Goal: Task Accomplishment & Management: Complete application form

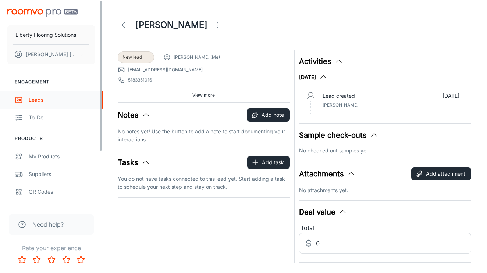
click at [50, 94] on link "Leads" at bounding box center [51, 100] width 103 height 18
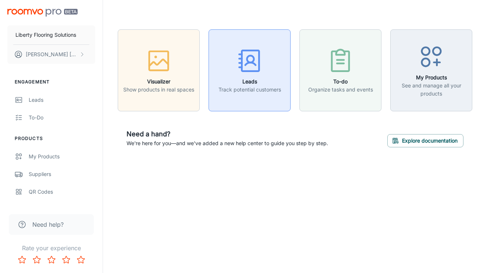
click at [262, 35] on button "Leads Track potential customers" at bounding box center [249, 70] width 82 height 82
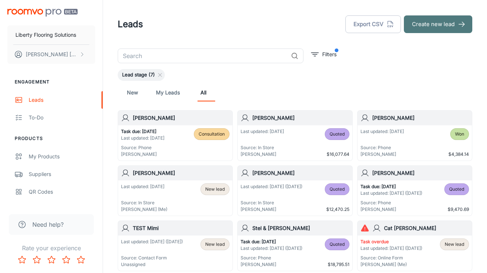
click at [424, 27] on button "Create new lead" at bounding box center [438, 24] width 68 height 18
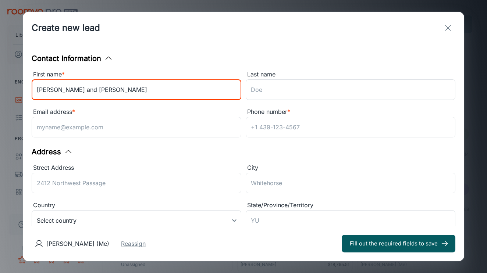
type input "[PERSON_NAME] and [PERSON_NAME]"
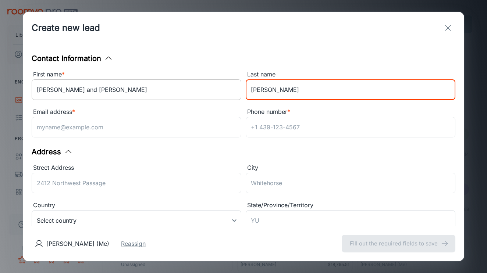
type input "[PERSON_NAME]"
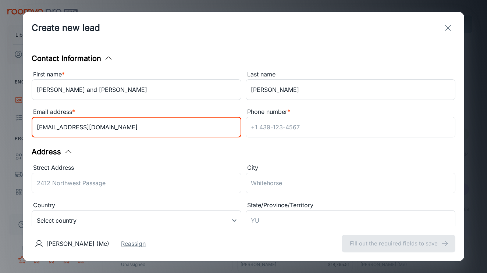
type input "[EMAIL_ADDRESS][DOMAIN_NAME]"
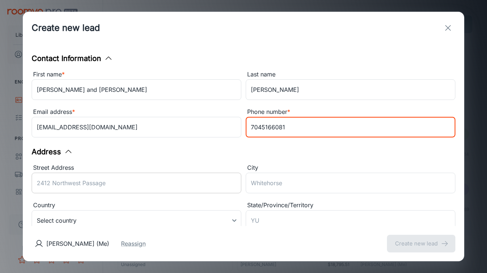
type input "7045166081"
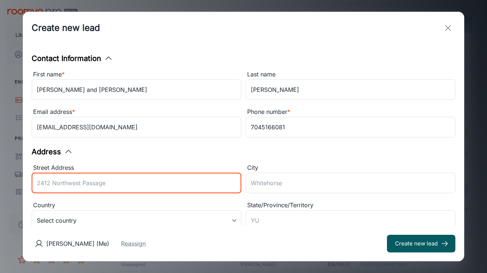
scroll to position [68, 0]
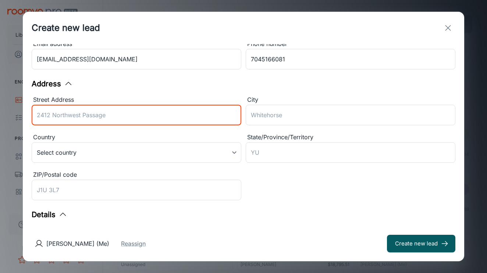
click at [127, 118] on input "Street Address" at bounding box center [137, 115] width 210 height 21
type input "[STREET_ADDRESS][PERSON_NAME]"
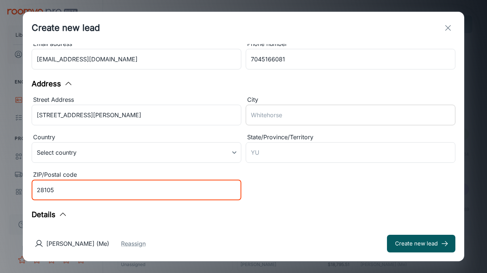
type input "28105"
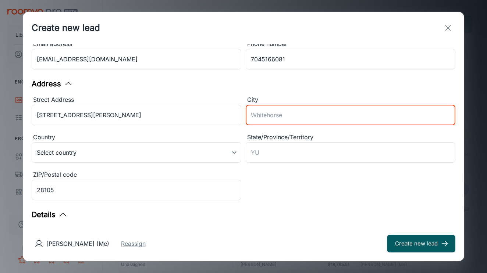
click at [266, 123] on input "City" at bounding box center [351, 115] width 210 height 21
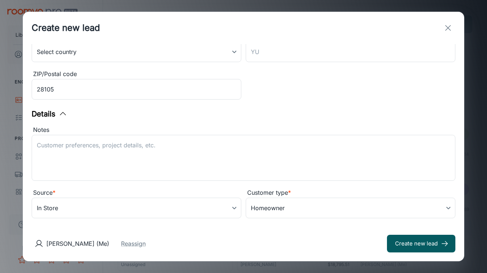
scroll to position [177, 0]
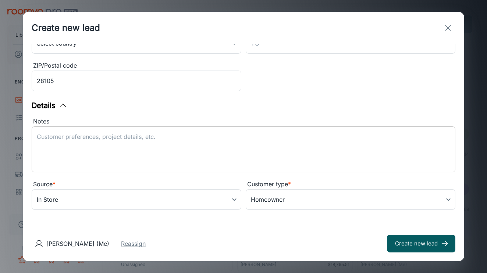
type input "[PERSON_NAME]"
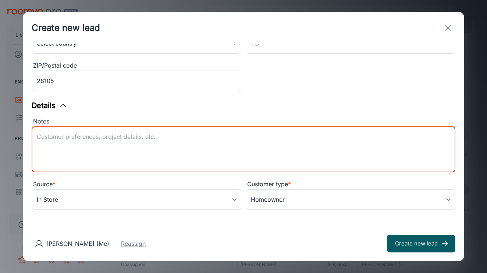
click at [146, 144] on textarea "Notes" at bounding box center [243, 150] width 413 height 34
click at [169, 155] on textarea "2pm [DATE]" at bounding box center [243, 150] width 413 height 34
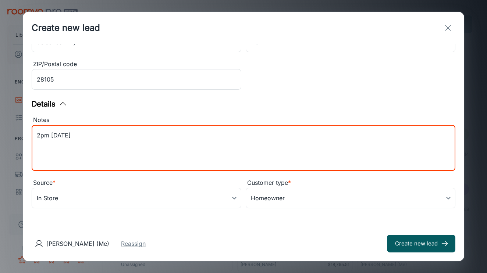
scroll to position [179, 0]
type textarea "2pm [DATE]"
click at [180, 197] on body "Liberty Flooring Solutions [PERSON_NAME] Engagement Leads To-do Products My Pro…" at bounding box center [243, 136] width 487 height 273
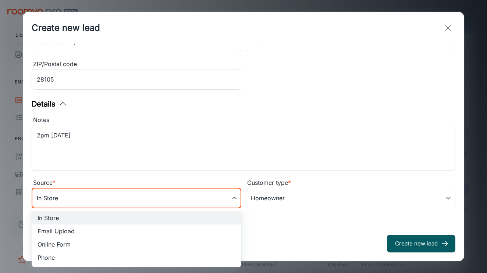
click at [200, 146] on div at bounding box center [243, 136] width 487 height 273
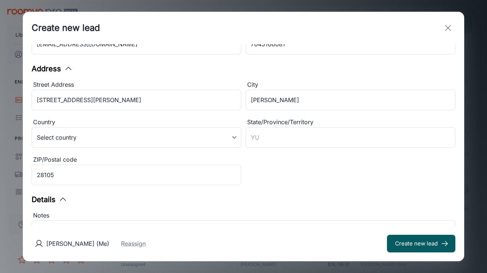
scroll to position [83, 0]
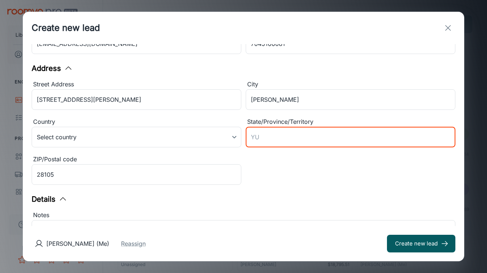
type input "N"
type input "C"
type input "NC"
click at [412, 246] on button "Create new lead" at bounding box center [421, 244] width 68 height 18
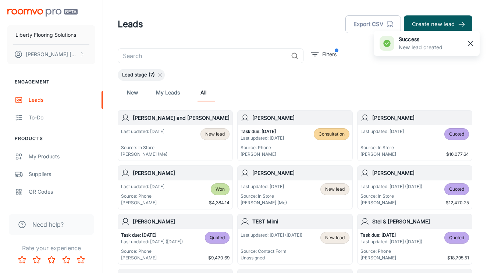
click at [473, 40] on rect "button" at bounding box center [470, 43] width 9 height 9
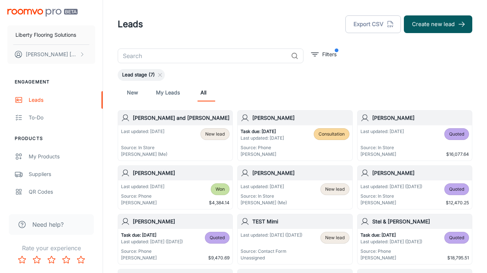
click at [152, 125] on div "[PERSON_NAME] and [PERSON_NAME]" at bounding box center [175, 118] width 114 height 15
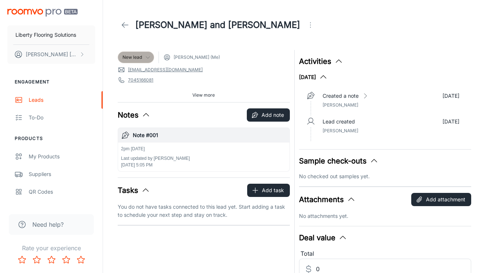
click at [135, 59] on span "New lead" at bounding box center [131, 57] width 19 height 7
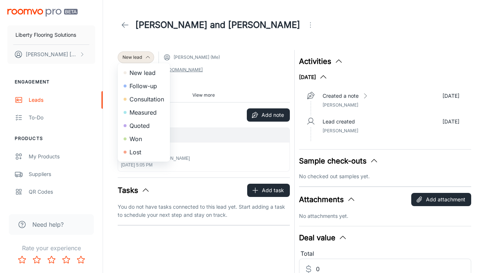
click at [191, 39] on div at bounding box center [243, 136] width 487 height 273
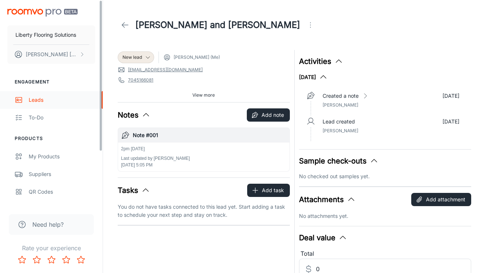
click at [36, 100] on div "Leads" at bounding box center [62, 100] width 67 height 8
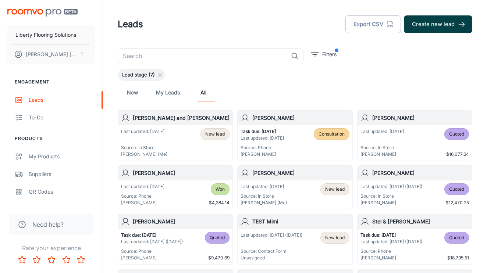
click at [443, 24] on button "Create new lead" at bounding box center [438, 24] width 68 height 18
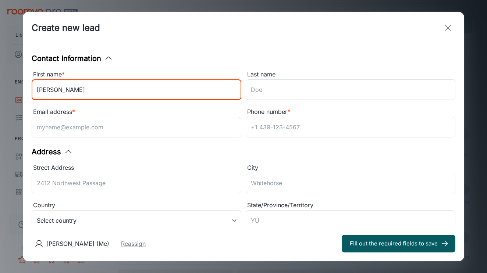
type input "[PERSON_NAME]"
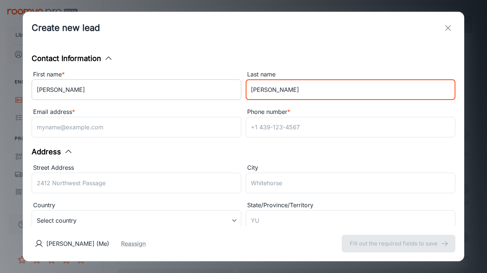
type input "[PERSON_NAME]"
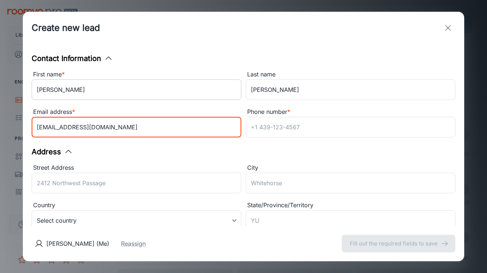
type input "[EMAIL_ADDRESS][DOMAIN_NAME]"
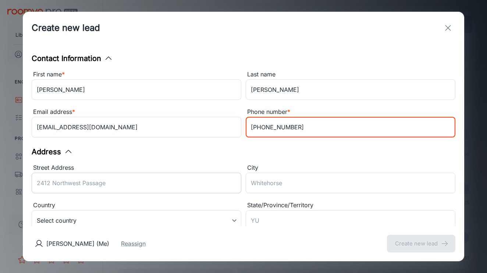
type input "[PHONE_NUMBER]"
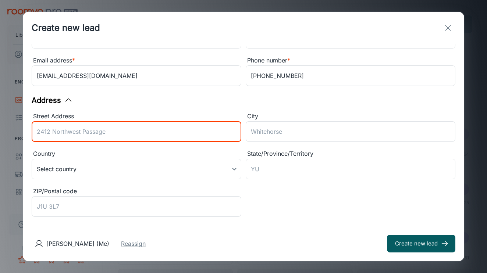
scroll to position [55, 0]
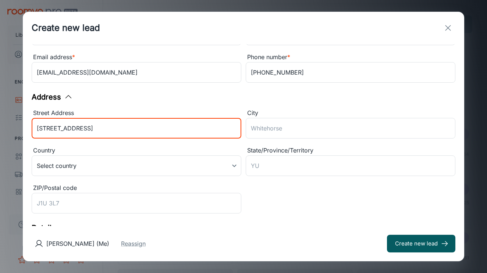
click at [153, 131] on input "[STREET_ADDRESS]" at bounding box center [137, 128] width 210 height 21
type input "[STREET_ADDRESS]"
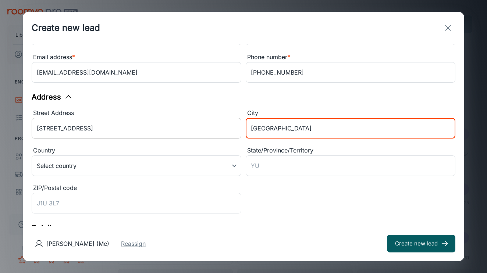
type input "[GEOGRAPHIC_DATA]"
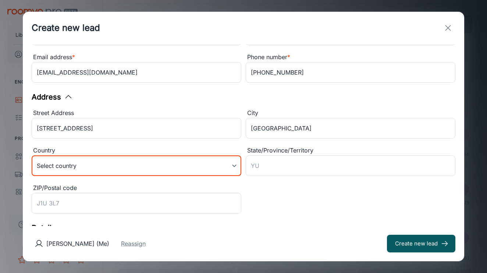
click at [104, 167] on body "Liberty Flooring Solutions [PERSON_NAME] Engagement Leads To-do Products My Pro…" at bounding box center [243, 136] width 487 height 273
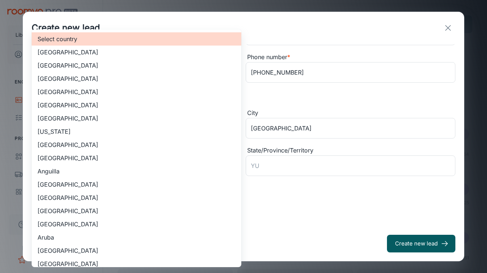
click at [94, 62] on li "[GEOGRAPHIC_DATA]" at bounding box center [137, 65] width 210 height 13
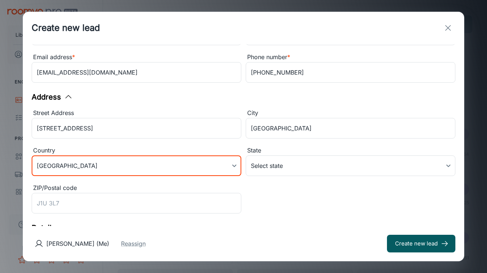
type input "US"
click at [267, 170] on body "Liberty Flooring Solutions [PERSON_NAME] Engagement Leads To-do Products My Pro…" at bounding box center [243, 136] width 487 height 273
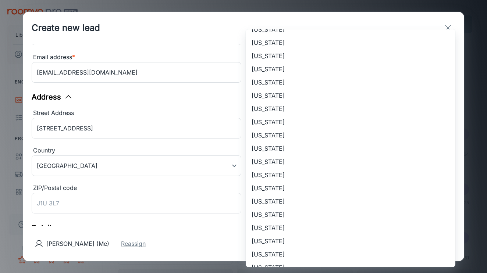
scroll to position [341, 0]
click at [294, 148] on li "[US_STATE]" at bounding box center [351, 148] width 210 height 13
type input "[US_STATE]"
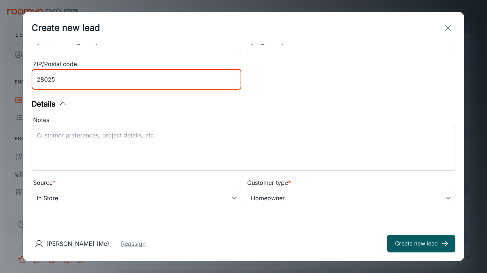
scroll to position [179, 0]
type input "28025"
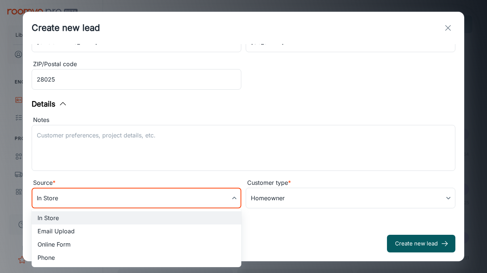
click at [187, 206] on body "Liberty Flooring Solutions [PERSON_NAME] Engagement Leads To-do Products My Pro…" at bounding box center [243, 136] width 487 height 273
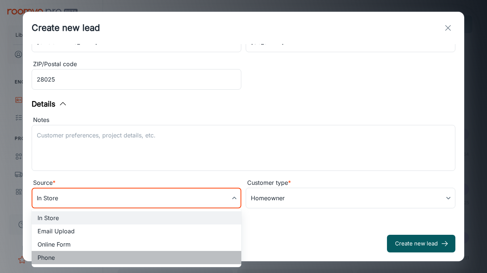
click at [110, 257] on li "Phone" at bounding box center [137, 257] width 210 height 13
type input "phone"
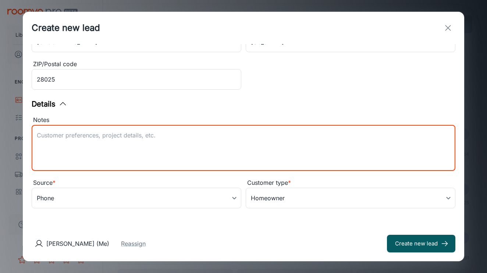
click at [126, 154] on textarea "Notes" at bounding box center [243, 148] width 413 height 34
type textarea "[PERSON_NAME] Realtor referral"
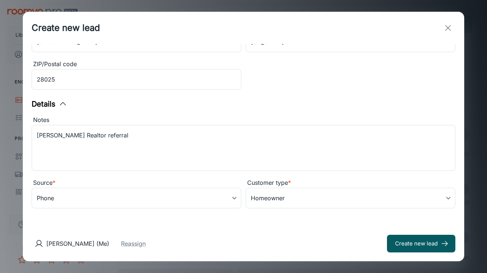
click at [127, 251] on div "[PERSON_NAME] (Me) Reassign Create new lead" at bounding box center [243, 243] width 441 height 35
click at [128, 243] on button "Reassign" at bounding box center [133, 243] width 25 height 9
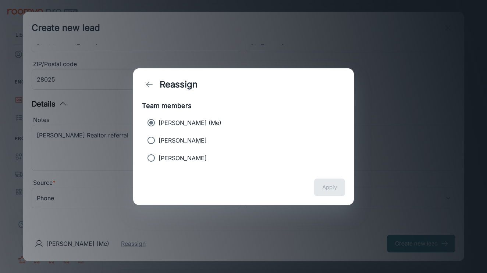
click at [209, 137] on label "[PERSON_NAME]" at bounding box center [238, 140] width 189 height 15
click at [158, 137] on input "[PERSON_NAME]" at bounding box center [151, 140] width 15 height 15
radio input "true"
radio input "false"
click at [326, 187] on button "Apply" at bounding box center [329, 188] width 31 height 18
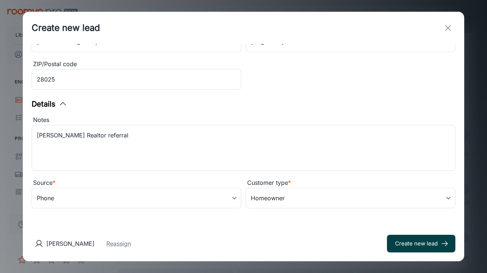
click at [415, 243] on button "Create new lead" at bounding box center [421, 244] width 68 height 18
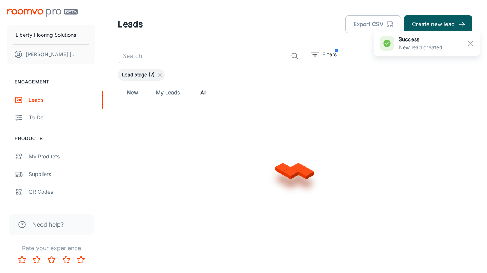
type input "in_store"
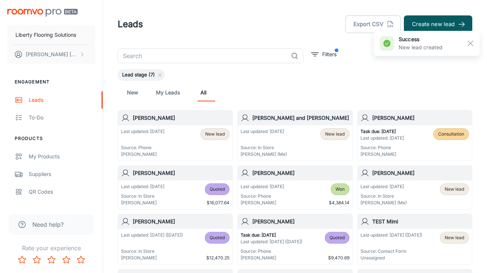
click at [155, 144] on p "Source: Phone" at bounding box center [142, 147] width 43 height 7
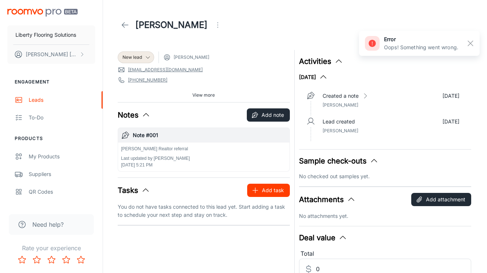
click at [272, 189] on button "Add task" at bounding box center [268, 190] width 43 height 13
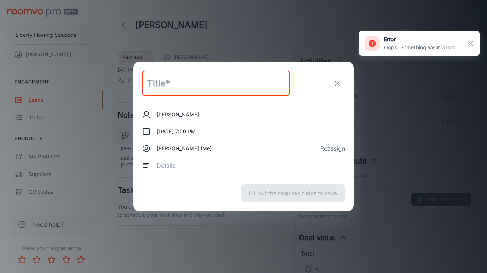
click at [335, 149] on button "Reassign" at bounding box center [332, 148] width 25 height 9
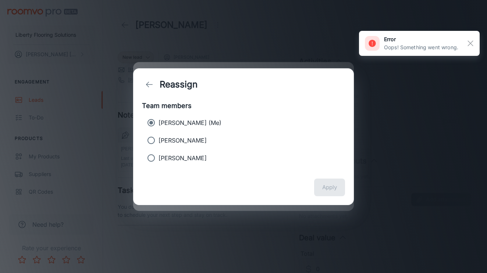
click at [200, 134] on label "[PERSON_NAME]" at bounding box center [238, 140] width 189 height 15
click at [158, 134] on input "[PERSON_NAME]" at bounding box center [151, 140] width 15 height 15
radio input "true"
radio input "false"
click at [325, 183] on button "Apply" at bounding box center [329, 188] width 31 height 18
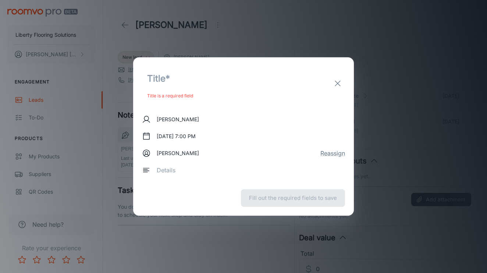
click at [179, 115] on div "[PERSON_NAME]" at bounding box center [170, 119] width 57 height 9
click at [179, 97] on p "Title is a required field" at bounding box center [216, 96] width 138 height 9
click at [172, 75] on input "text" at bounding box center [216, 78] width 148 height 25
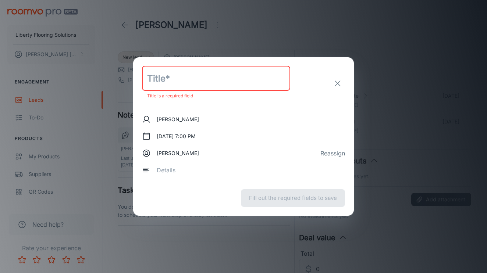
type input "["
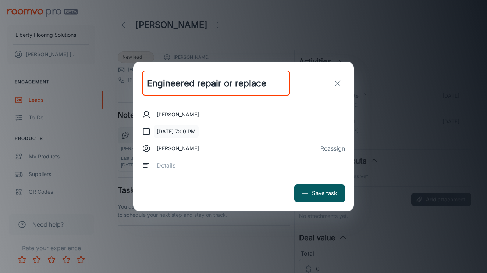
type input "Engineered repair or replace"
click at [186, 132] on button "[DATE] 7:00 PM" at bounding box center [176, 131] width 45 height 13
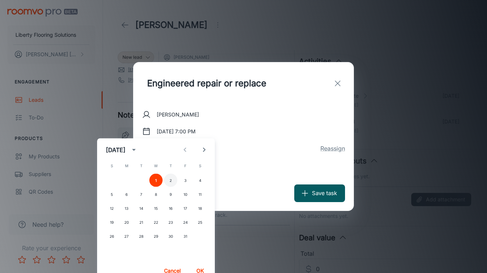
click at [170, 176] on button "2" at bounding box center [170, 180] width 13 height 13
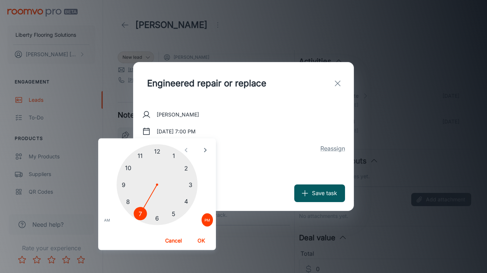
click at [157, 147] on div at bounding box center [157, 184] width 81 height 81
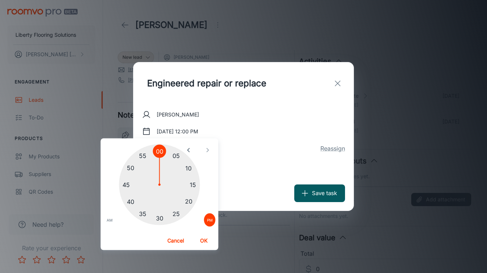
click at [197, 243] on button "OK" at bounding box center [204, 240] width 24 height 13
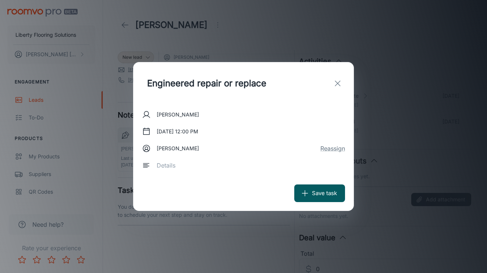
click at [193, 167] on textarea at bounding box center [248, 165] width 183 height 8
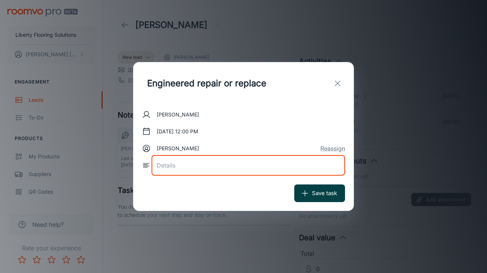
click at [300, 190] on button "Save task" at bounding box center [319, 194] width 51 height 18
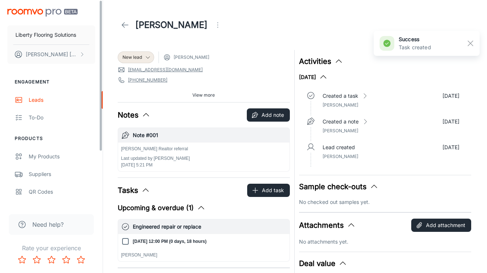
click at [132, 24] on link at bounding box center [125, 25] width 15 height 15
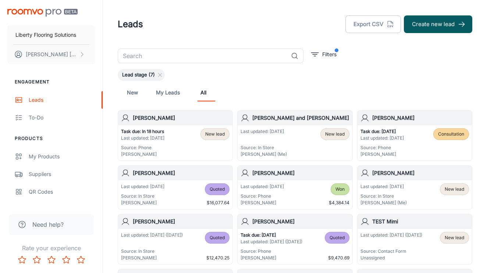
click at [287, 153] on div "Last updated: [DATE] Source: In Store [PERSON_NAME] (Me) New lead" at bounding box center [294, 142] width 108 height 29
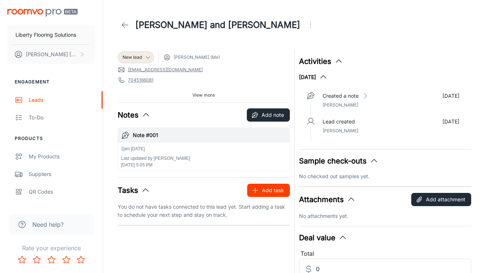
click at [267, 191] on button "Add task" at bounding box center [268, 190] width 43 height 13
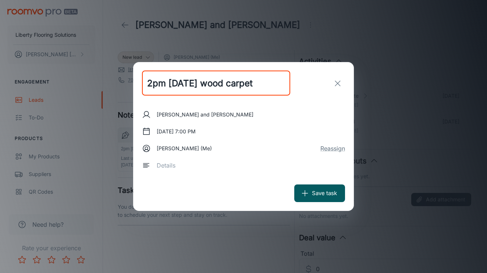
drag, startPoint x: 202, startPoint y: 84, endPoint x: 63, endPoint y: 84, distance: 139.0
click at [66, 84] on div "2pm [DATE] wood carpet ​ [PERSON_NAME] and [PERSON_NAME] [DATE] 7:00 PM [PERSON…" at bounding box center [243, 136] width 487 height 273
click at [220, 82] on input "wood carpet" at bounding box center [216, 83] width 148 height 25
type input "wood carpet measure"
click at [181, 130] on button "[DATE] 7:00 PM" at bounding box center [176, 131] width 45 height 13
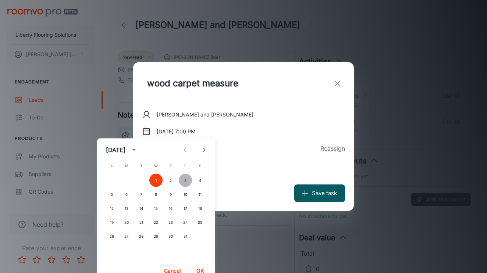
click at [186, 180] on button "3" at bounding box center [185, 180] width 13 height 13
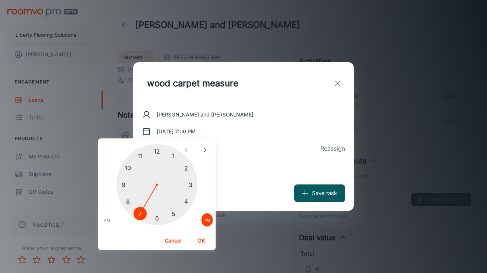
click at [186, 165] on div at bounding box center [157, 184] width 81 height 81
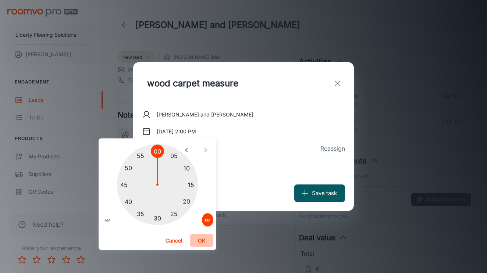
click at [201, 239] on button "OK" at bounding box center [202, 240] width 24 height 13
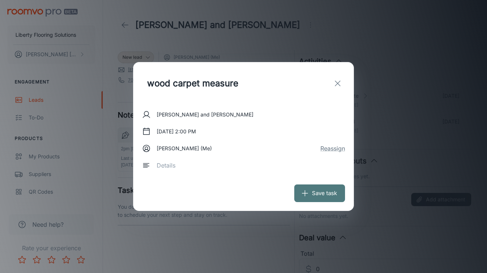
click at [319, 193] on button "Save task" at bounding box center [319, 194] width 51 height 18
